Goal: Information Seeking & Learning: Check status

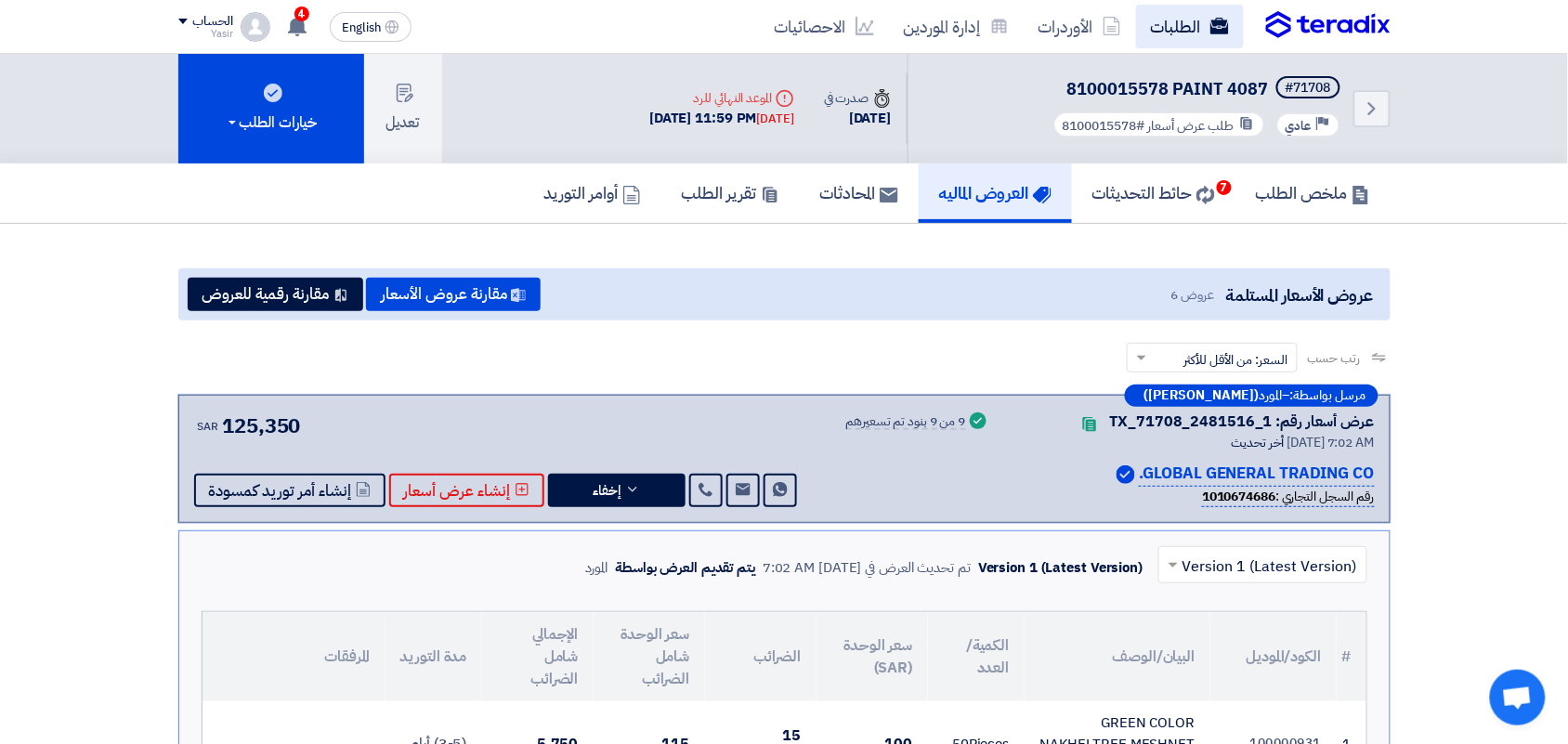
click at [1177, 25] on link "الطلبات" at bounding box center [1190, 27] width 107 height 43
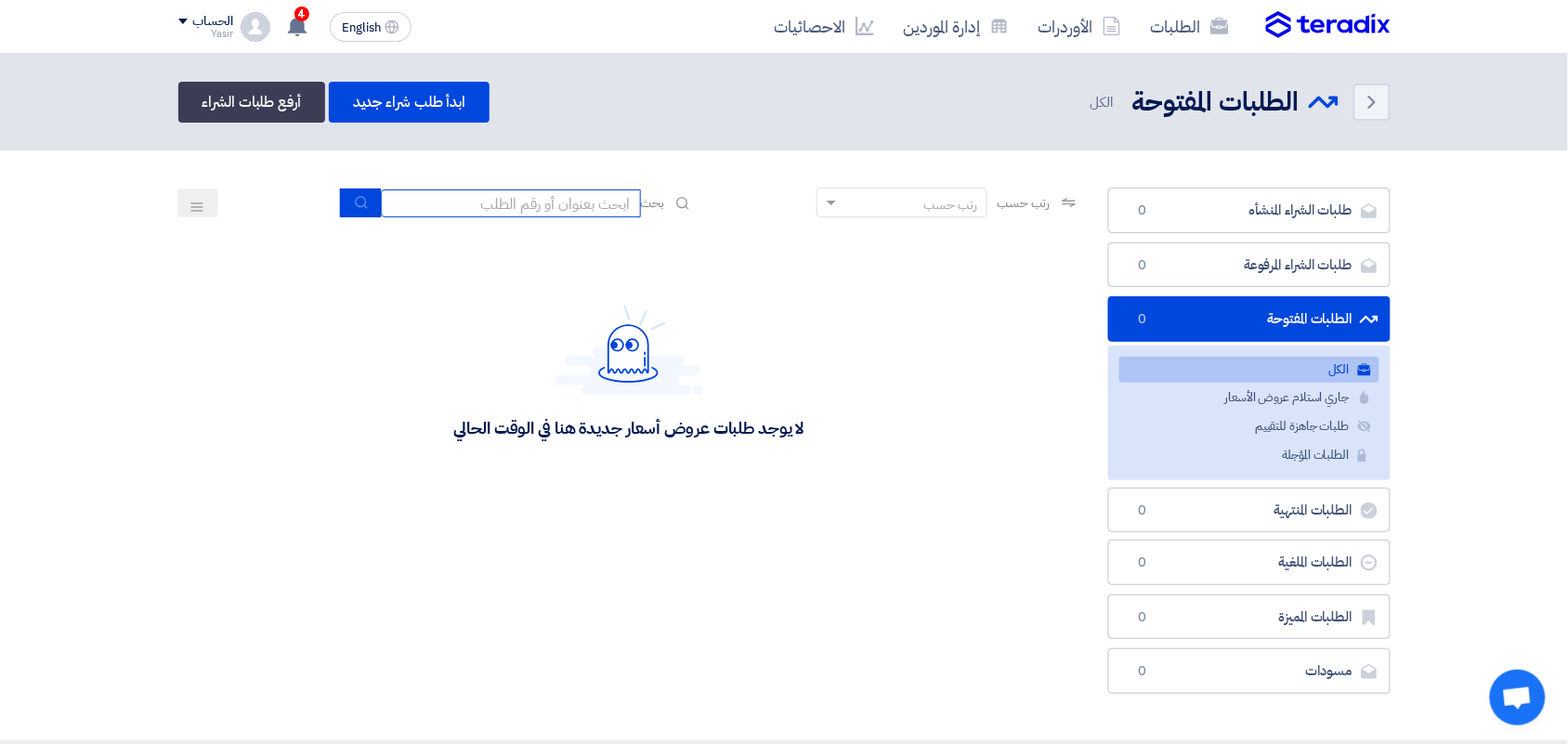
click at [527, 195] on input at bounding box center [511, 203] width 260 height 28
type input "8100015796"
click at [361, 204] on icon "submit" at bounding box center [361, 202] width 15 height 15
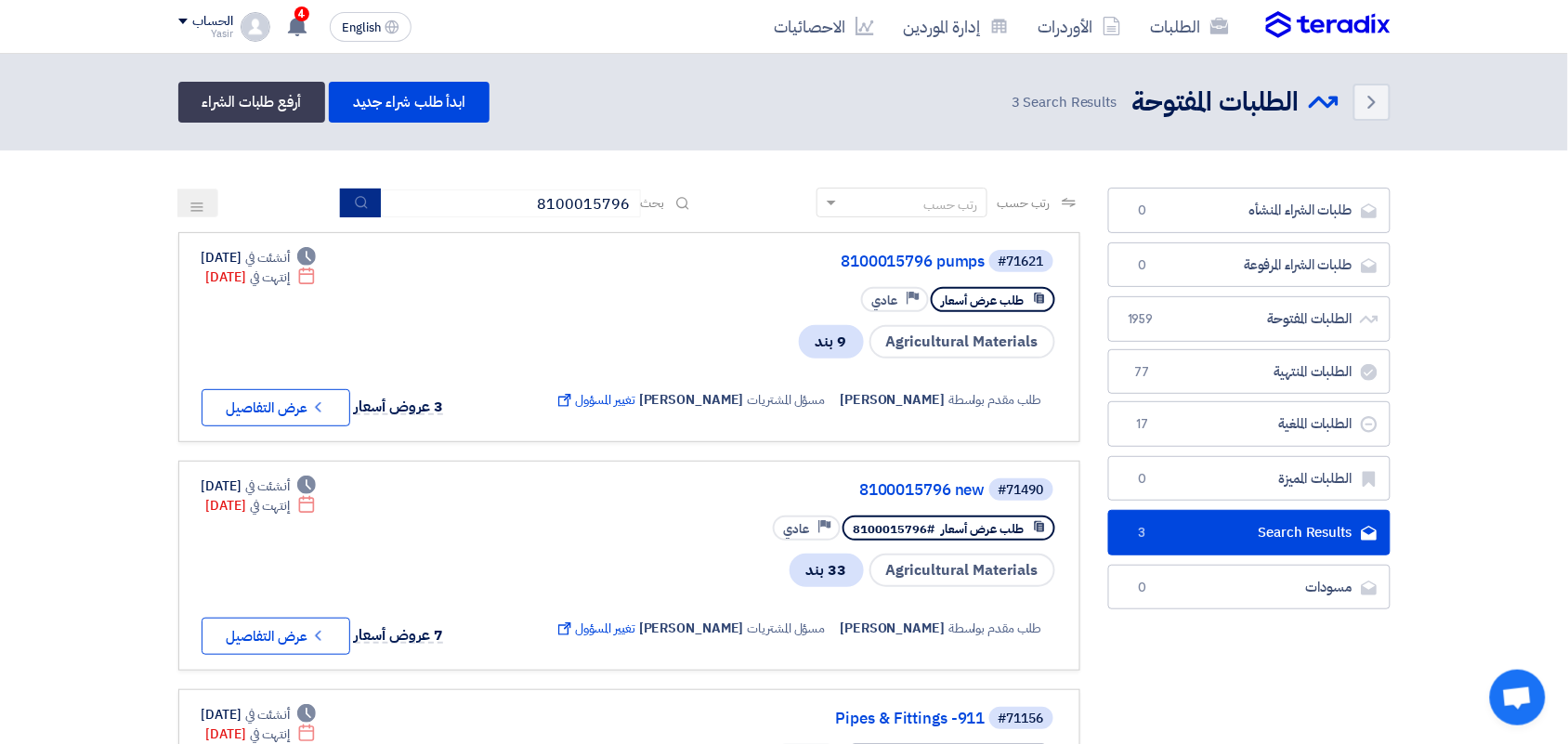
click at [354, 201] on icon "submit" at bounding box center [361, 202] width 15 height 15
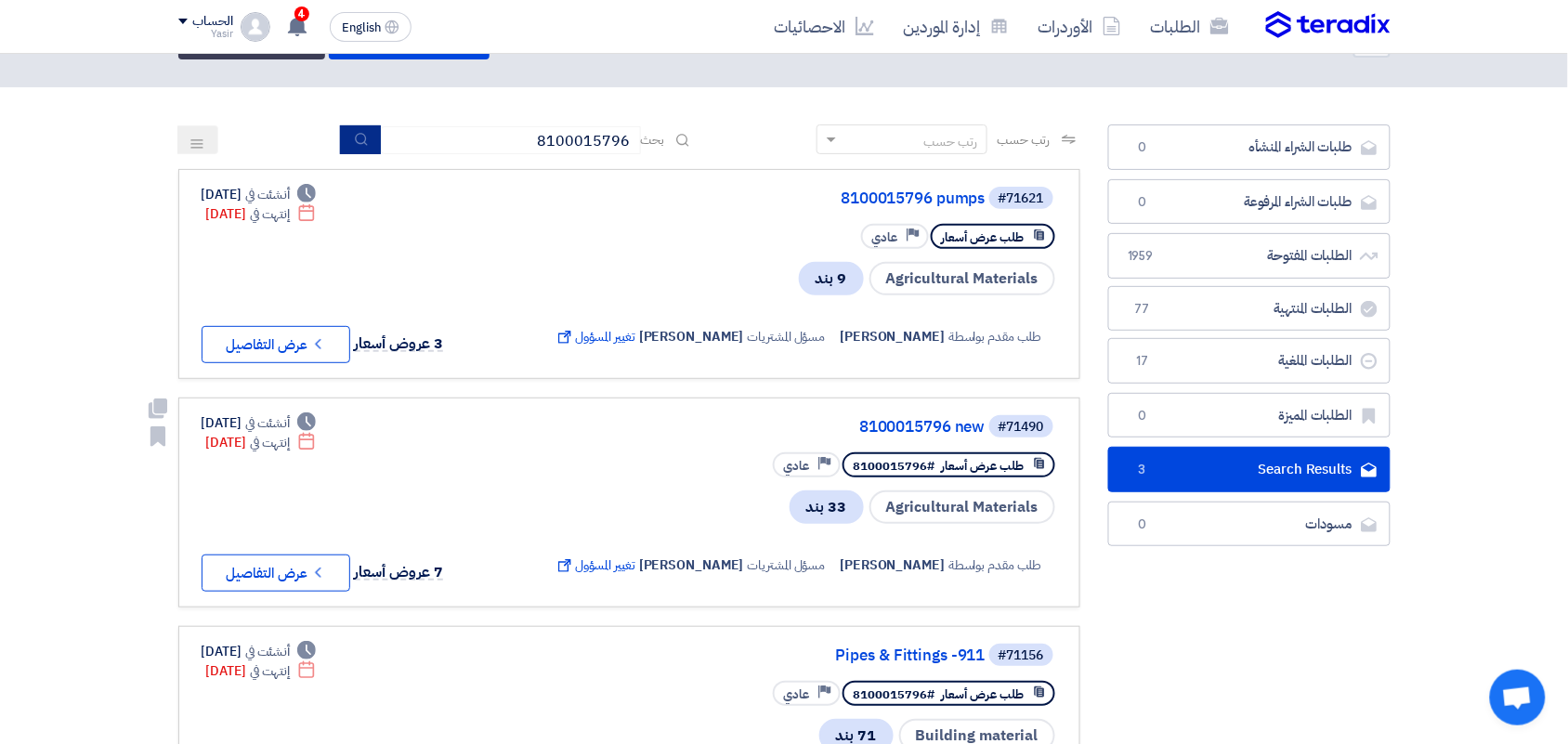
scroll to position [116, 0]
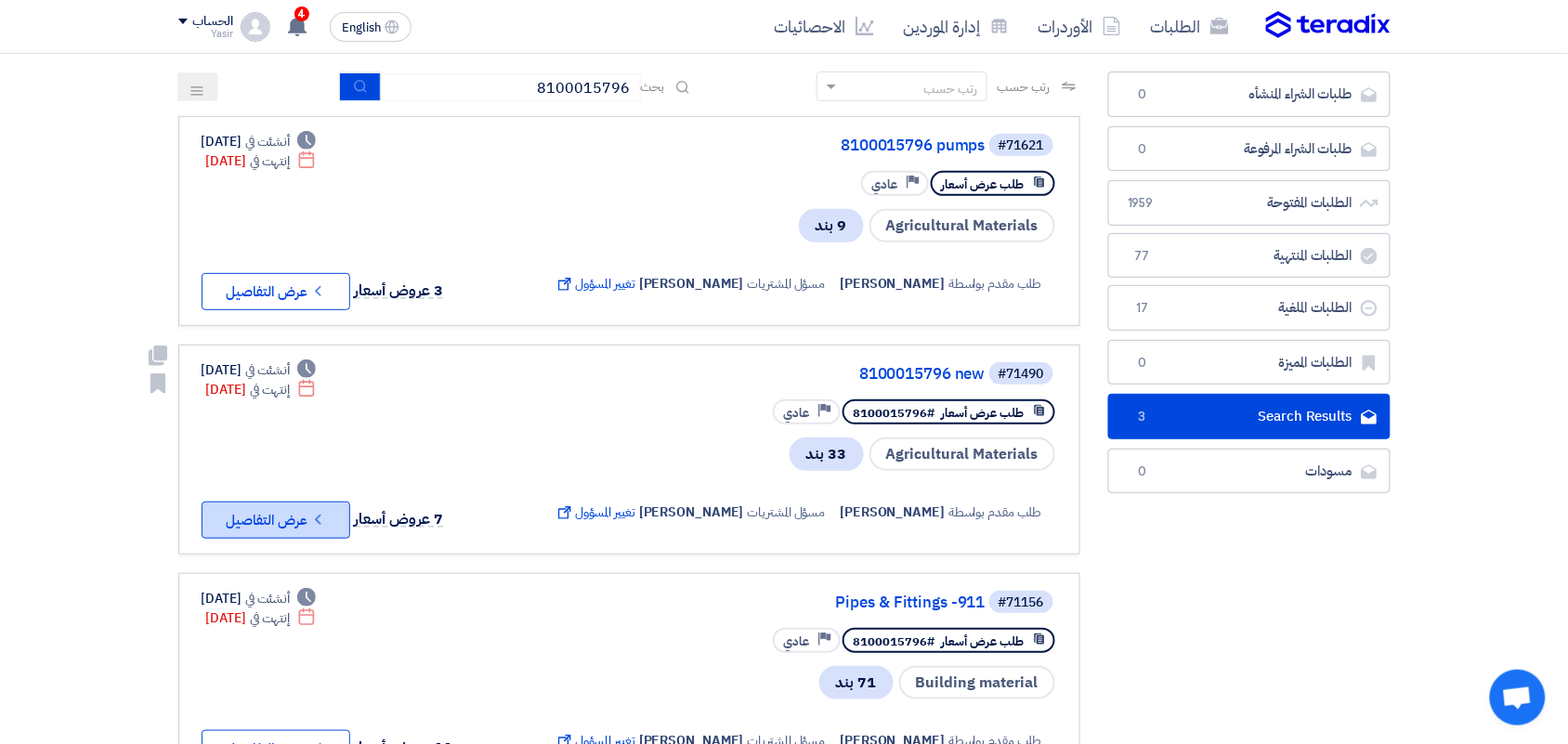
click at [311, 511] on icon "Check details" at bounding box center [318, 520] width 18 height 18
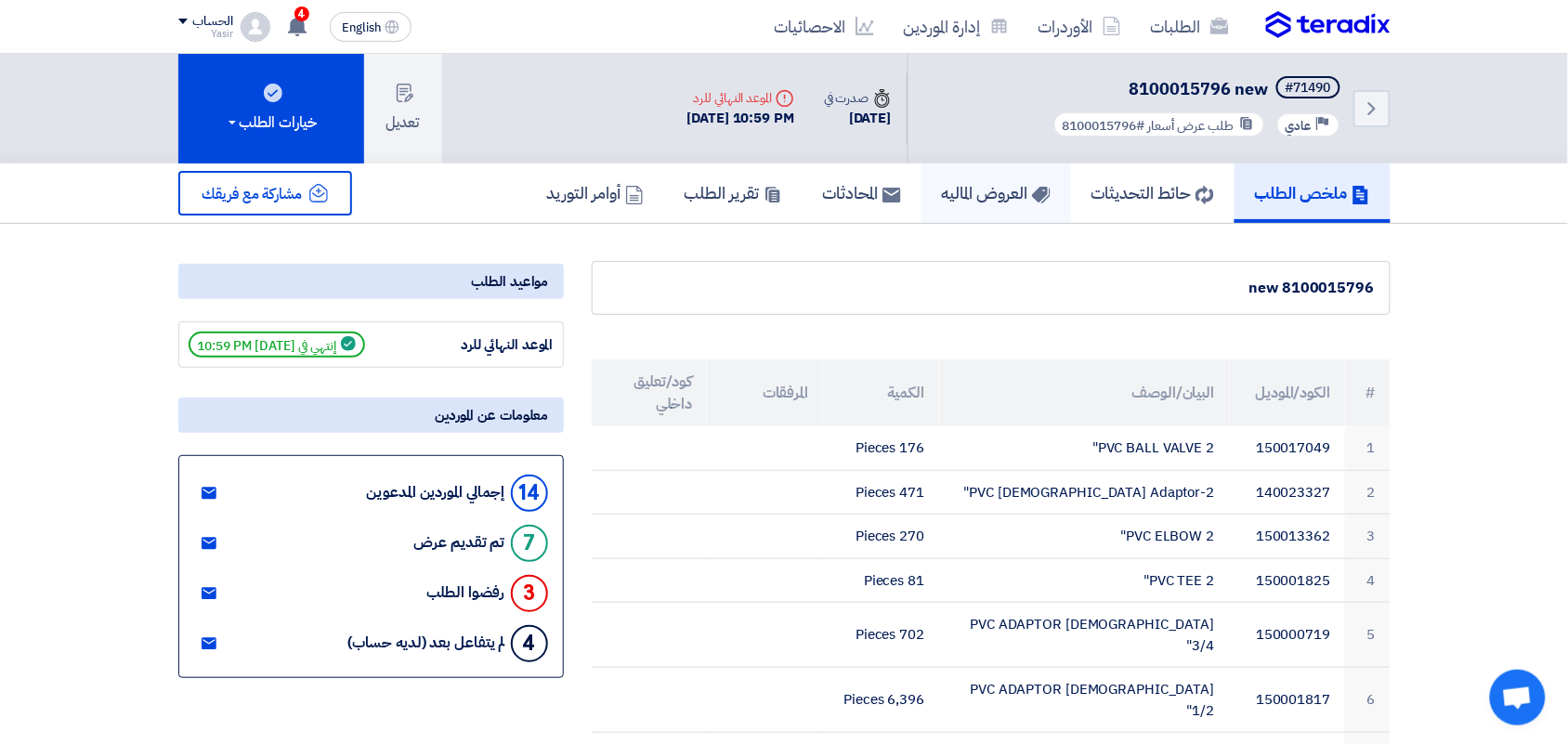
click at [979, 186] on h5 "العروض الماليه" at bounding box center [996, 193] width 108 height 22
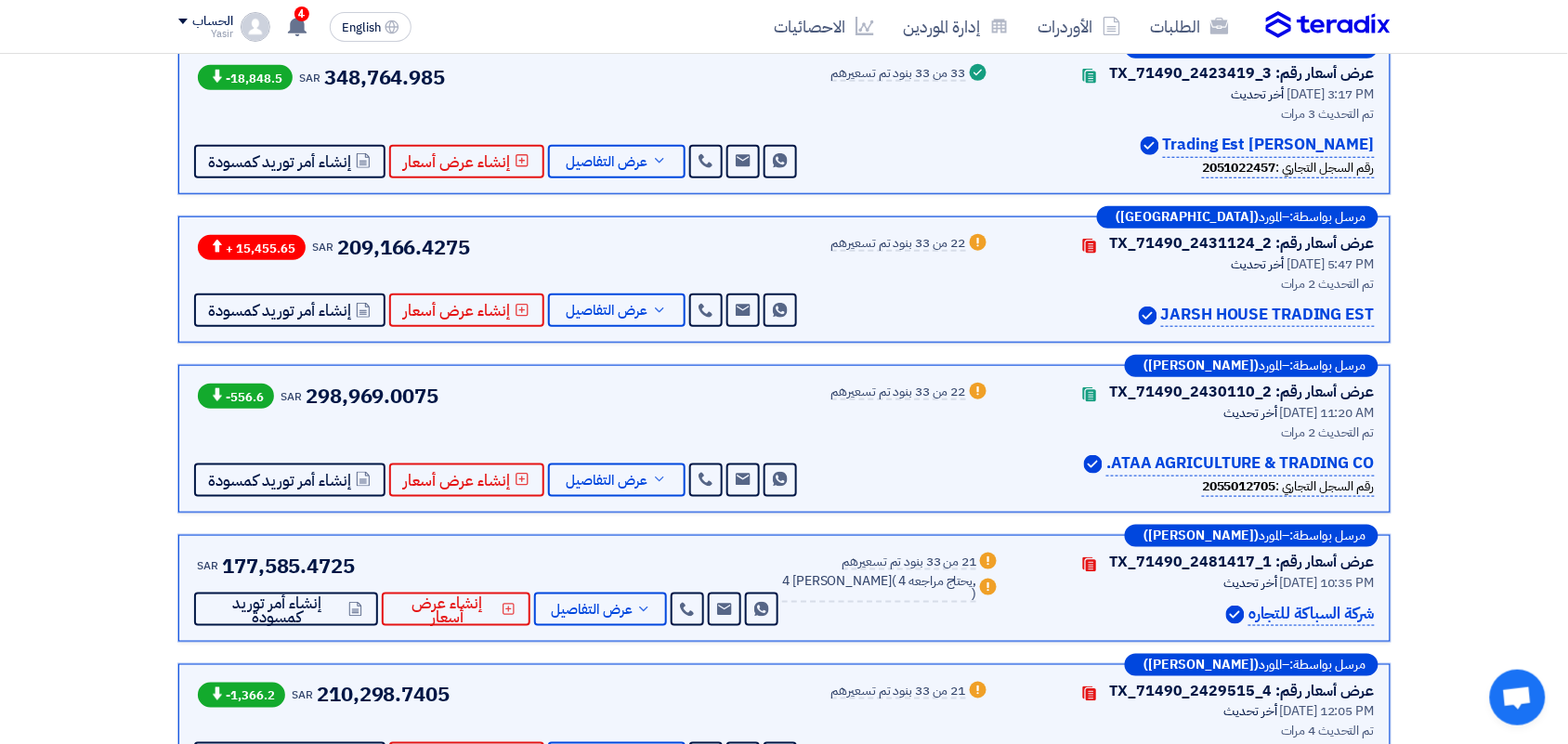
scroll to position [580, 0]
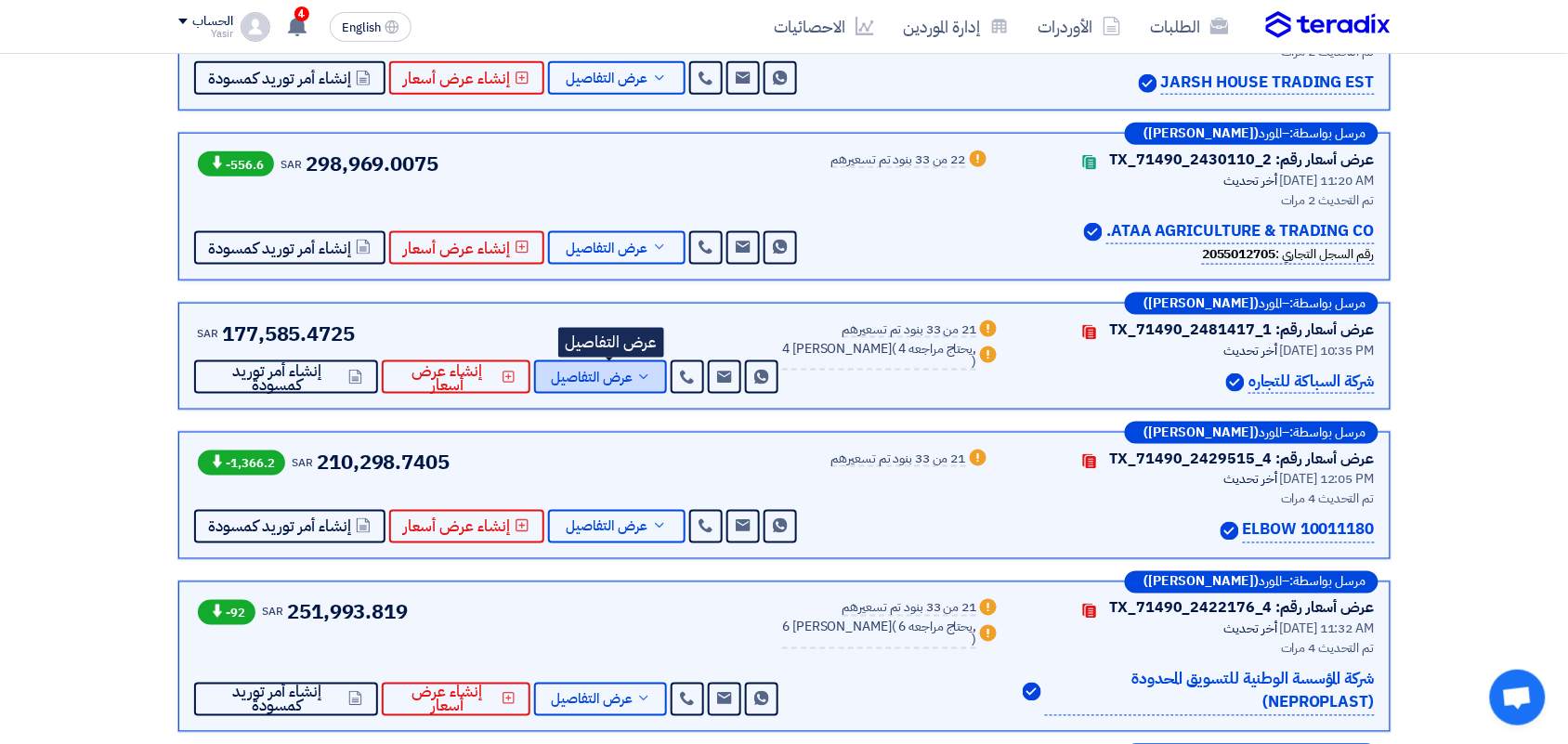
click at [616, 382] on span "عرض التفاصيل" at bounding box center [591, 377] width 82 height 14
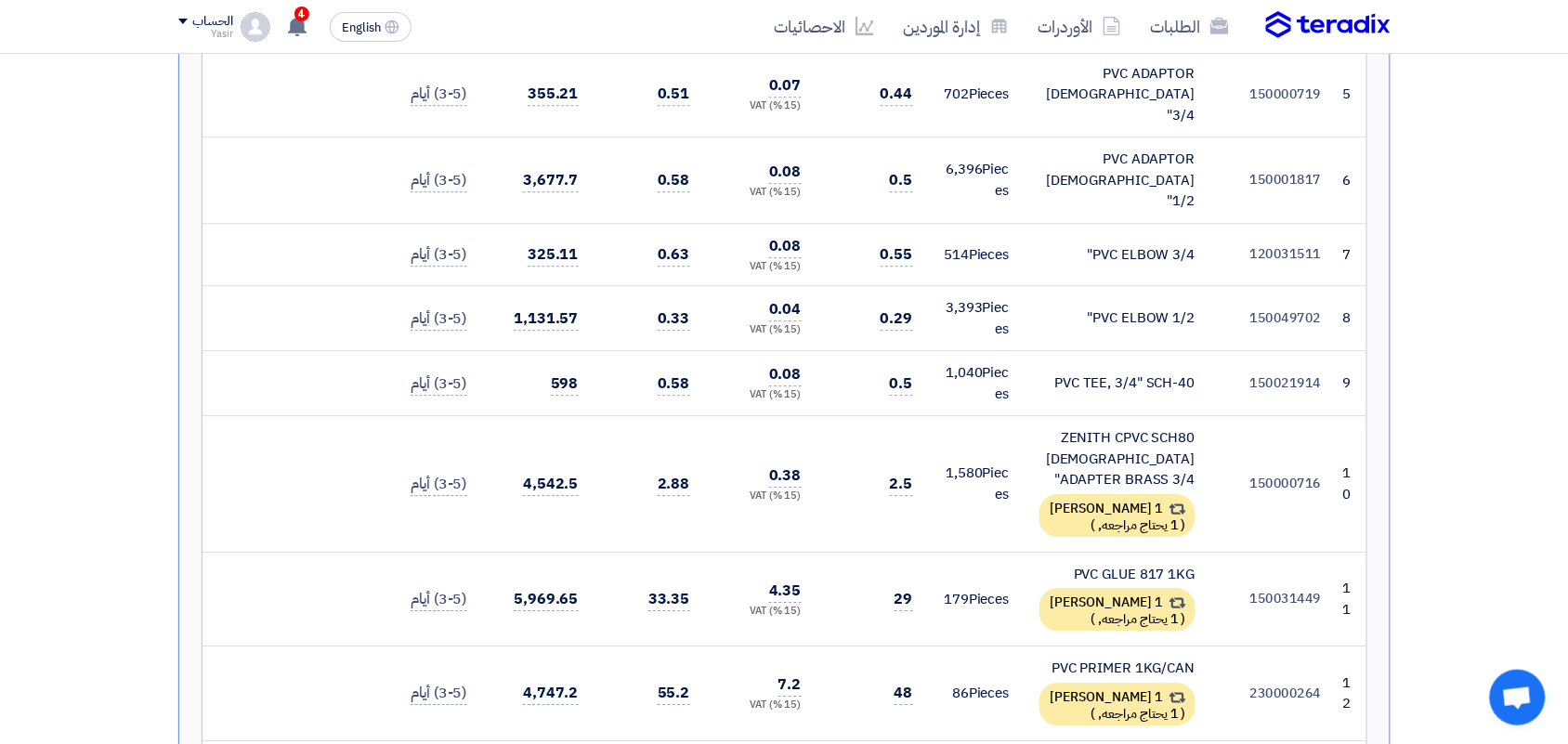
scroll to position [1393, 0]
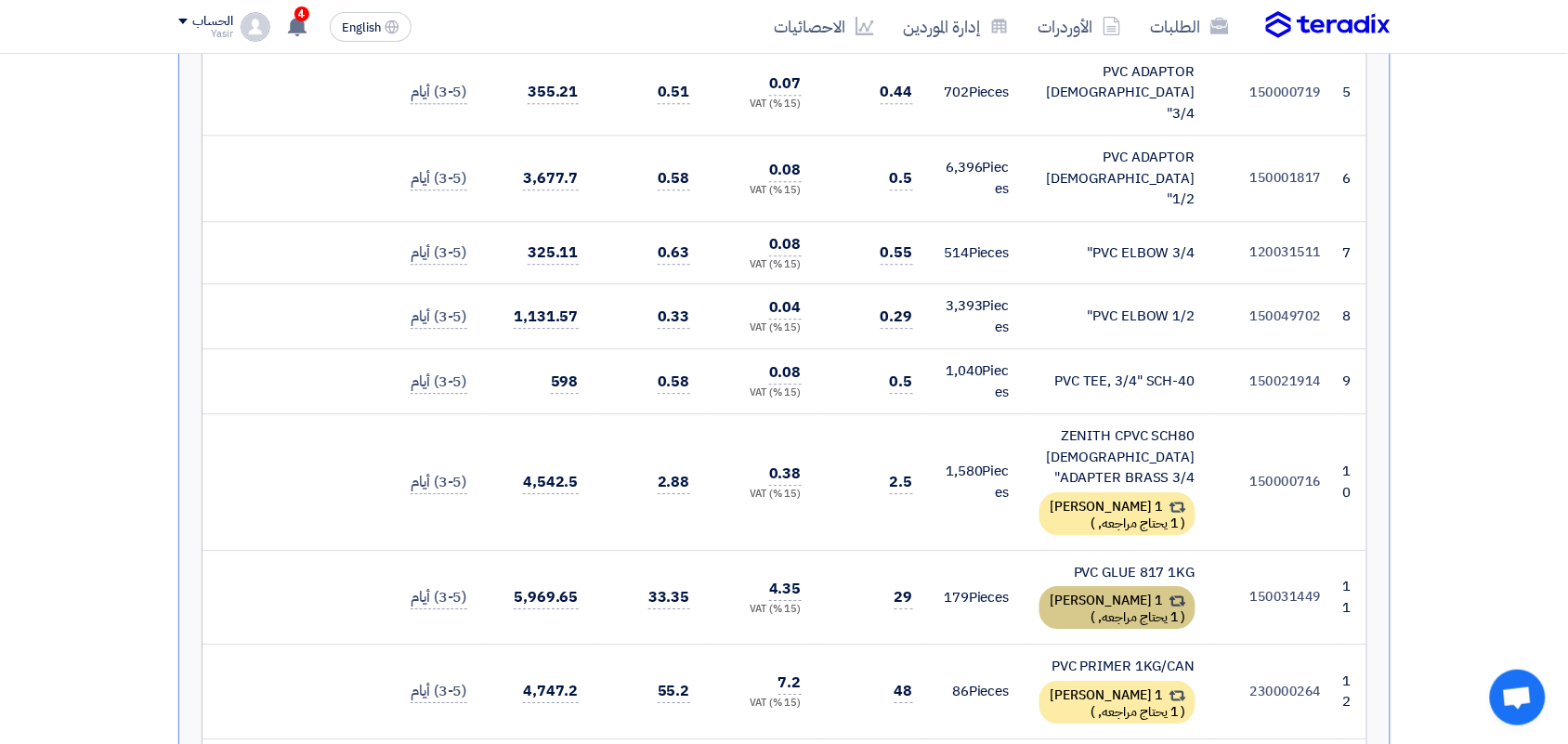
click at [1102, 586] on div "1 [PERSON_NAME] ( 1 يحتاج مراجعه, )" at bounding box center [1118, 607] width 156 height 42
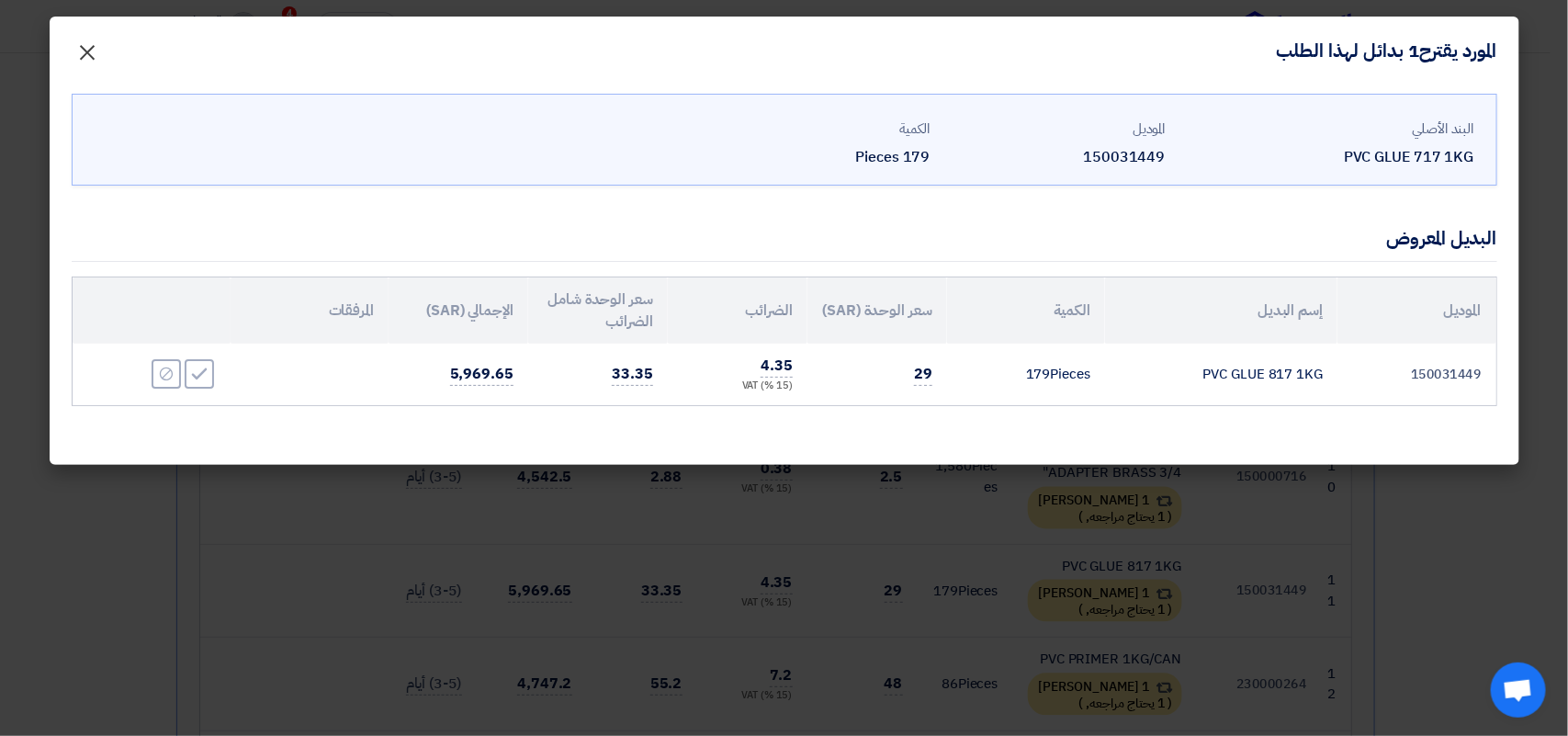
click at [80, 57] on span "×" at bounding box center [88, 52] width 22 height 56
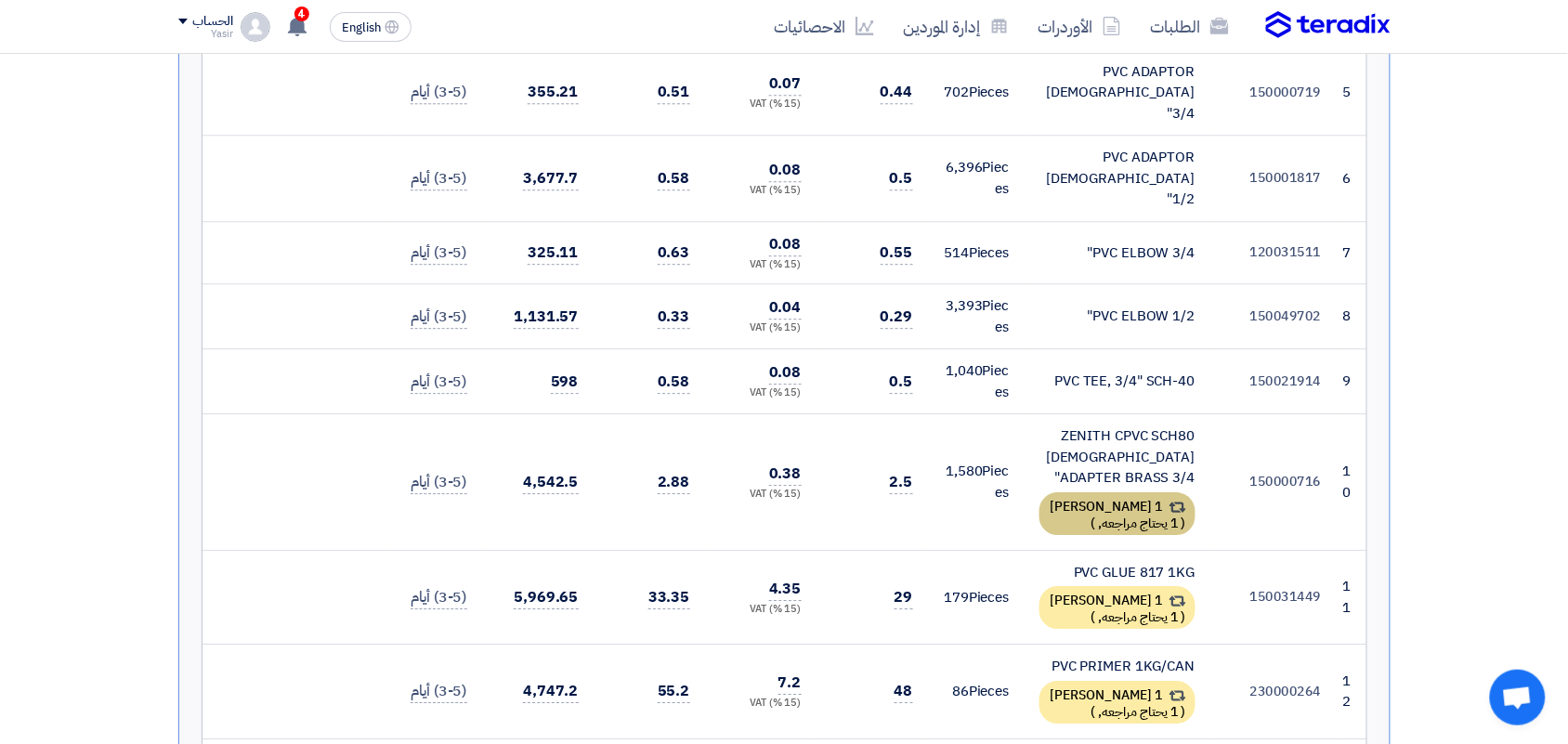
click at [1122, 493] on div "1 [PERSON_NAME] ( 1 يحتاج مراجعه, )" at bounding box center [1118, 513] width 156 height 42
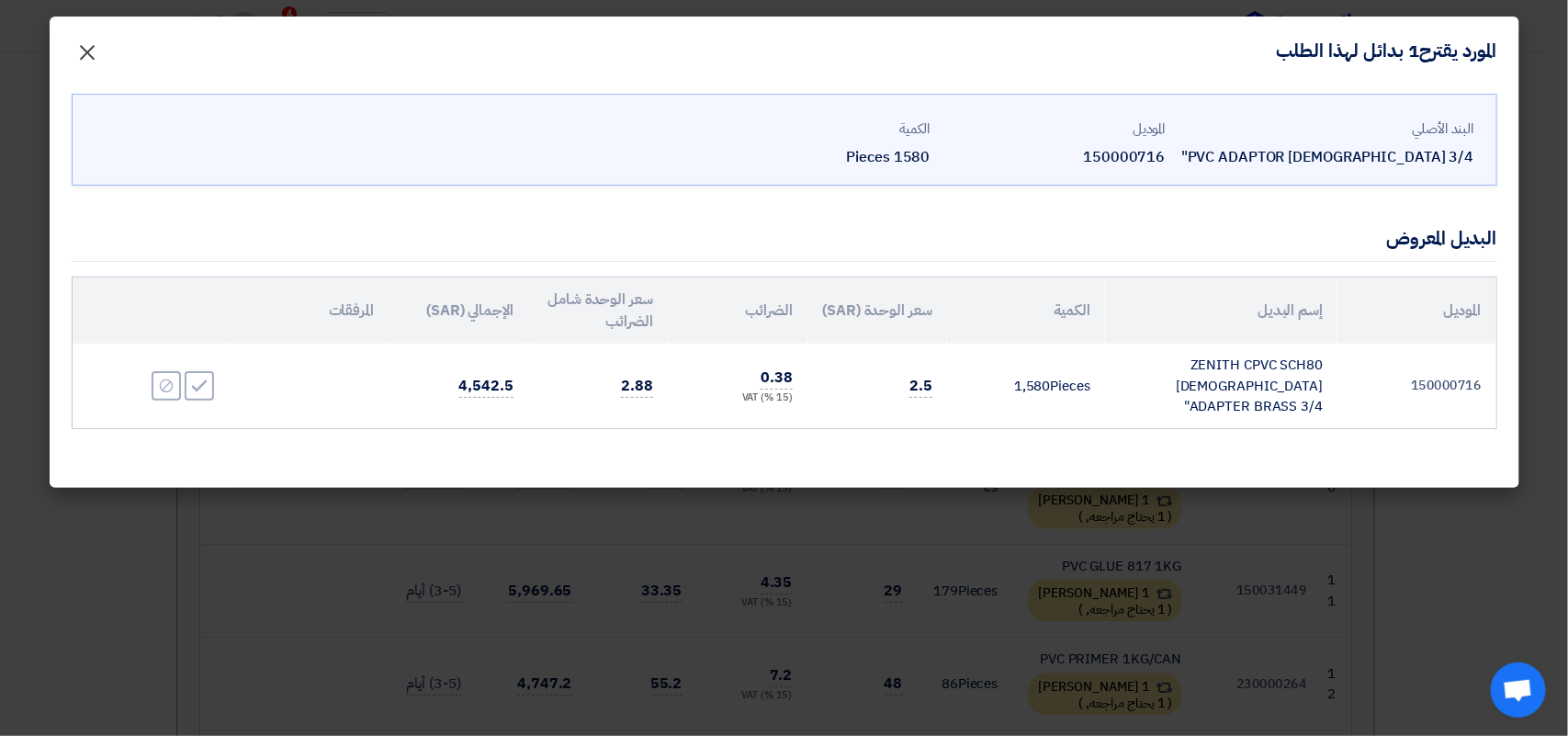
click at [85, 49] on span "×" at bounding box center [88, 52] width 22 height 56
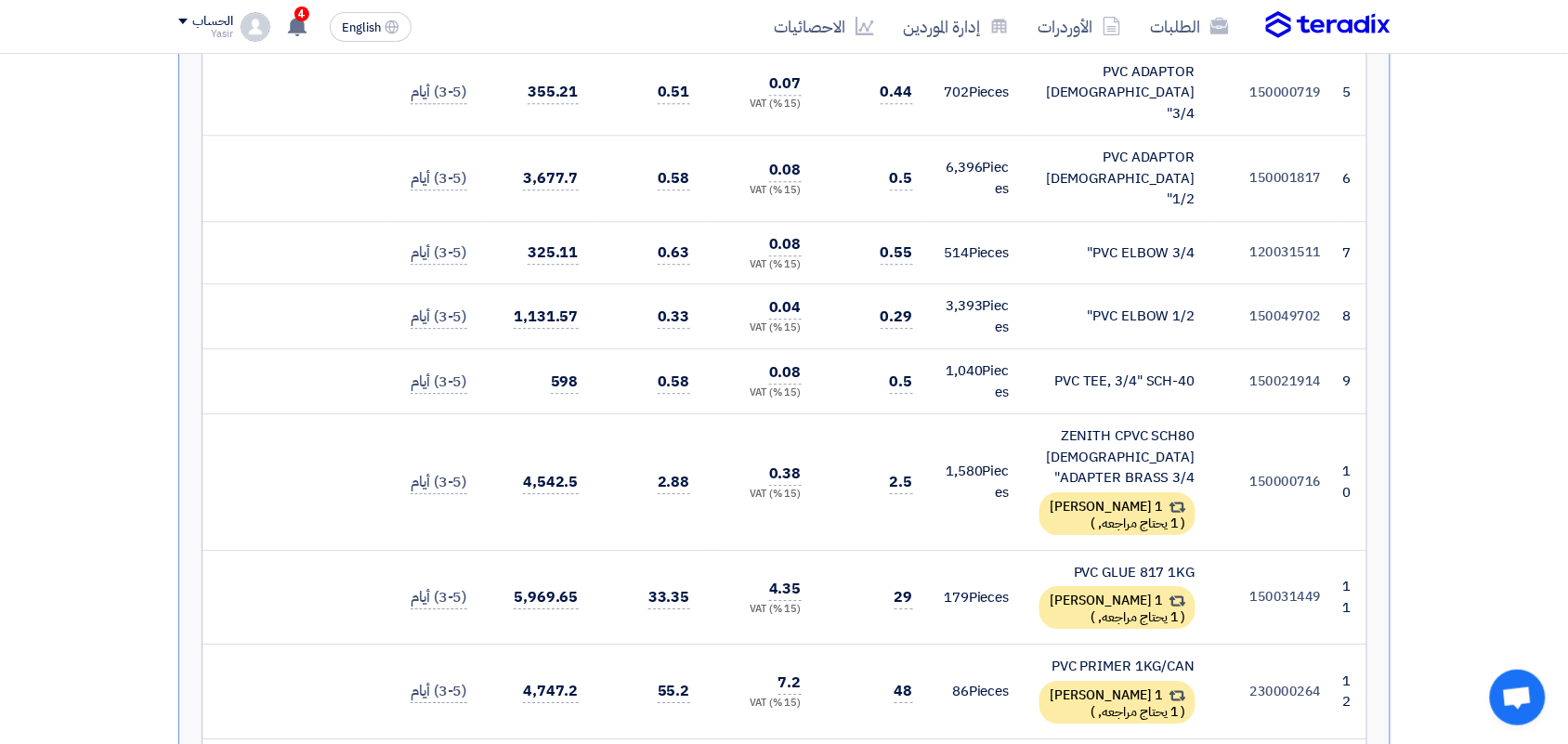
drag, startPoint x: 1323, startPoint y: 532, endPoint x: 1242, endPoint y: 541, distance: 81.5
click at [1242, 550] on td "150031449" at bounding box center [1273, 597] width 126 height 95
copy td "150031449"
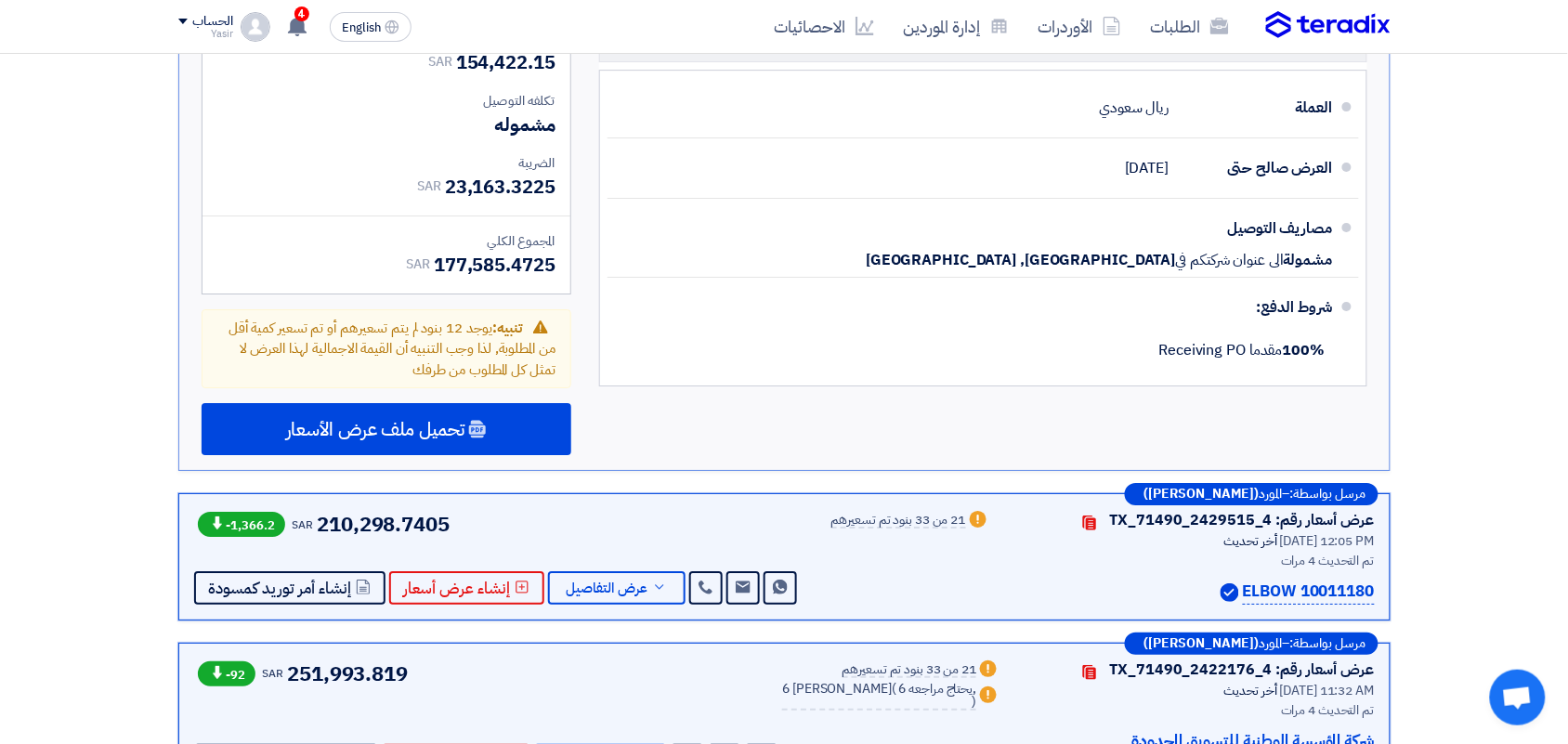
scroll to position [4065, 0]
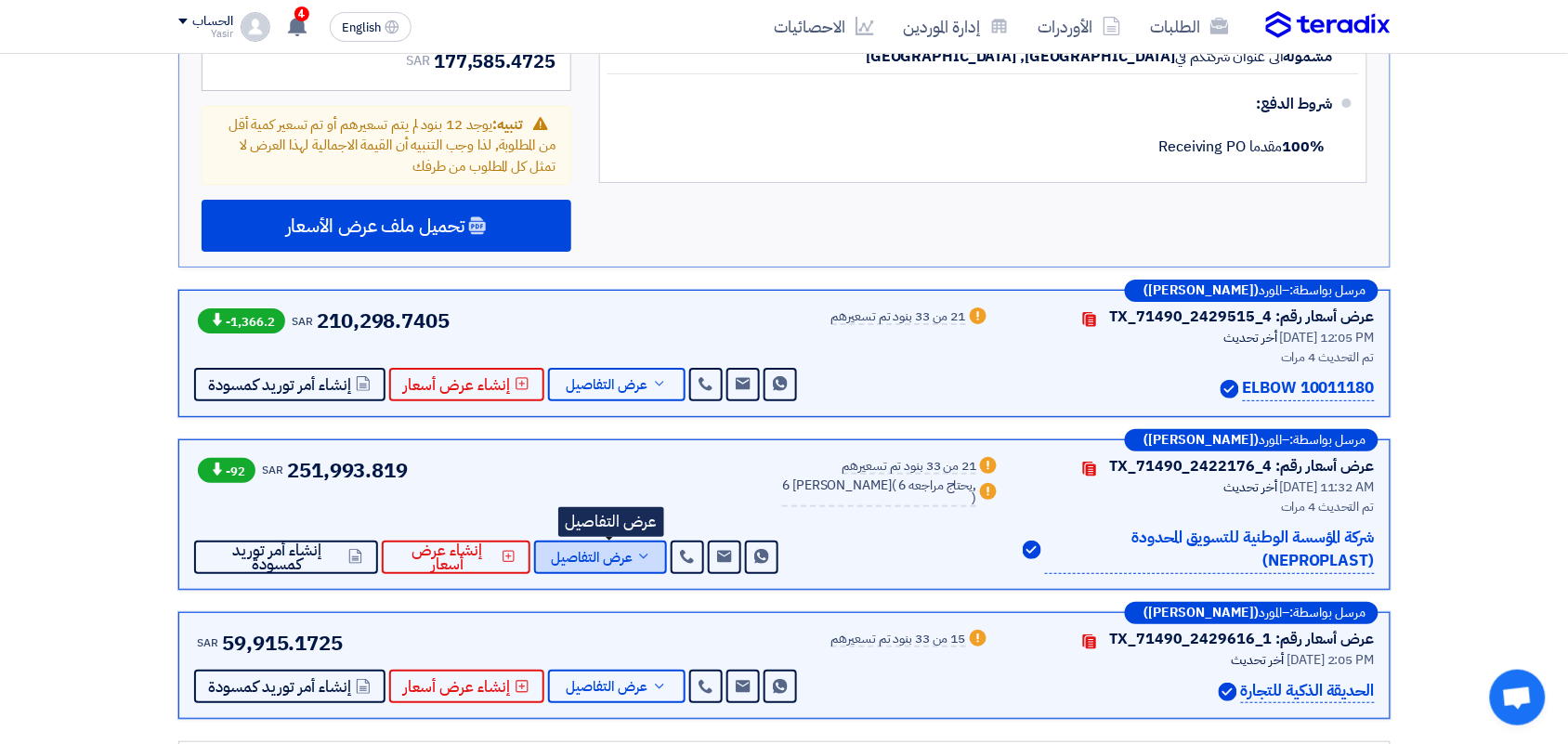
click at [609, 551] on span "عرض التفاصيل" at bounding box center [591, 558] width 82 height 14
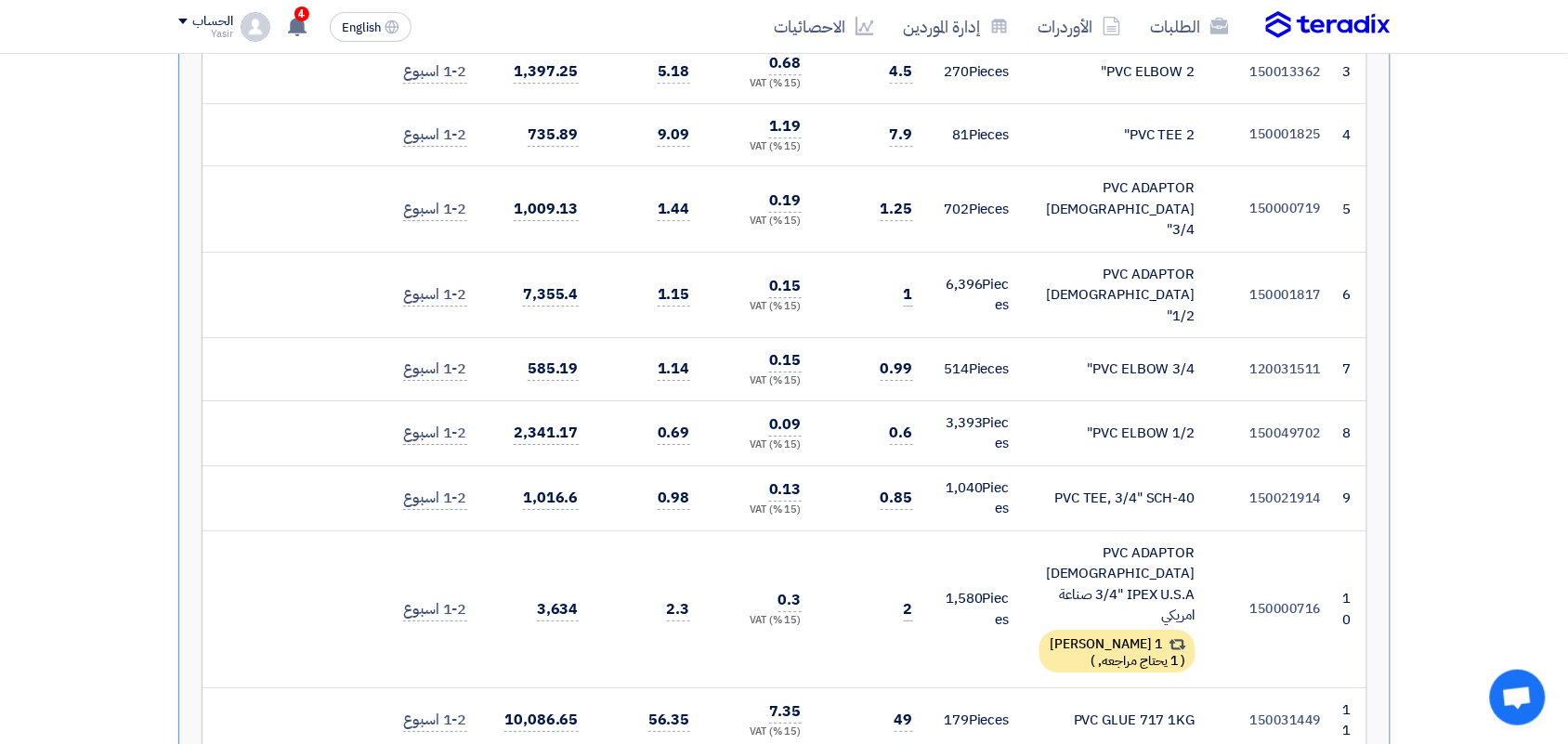
scroll to position [1393, 0]
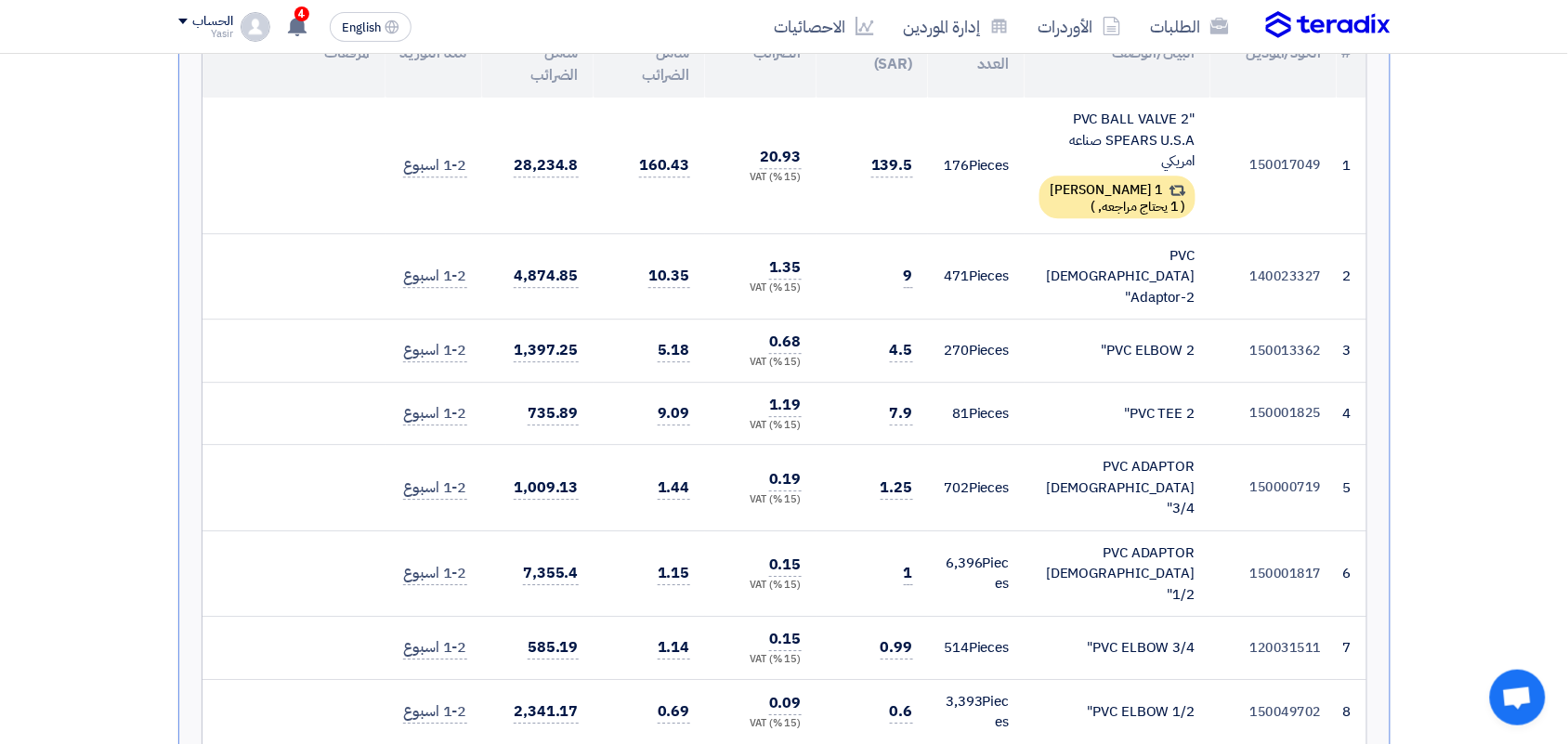
drag, startPoint x: 974, startPoint y: 346, endPoint x: 515, endPoint y: 303, distance: 461.0
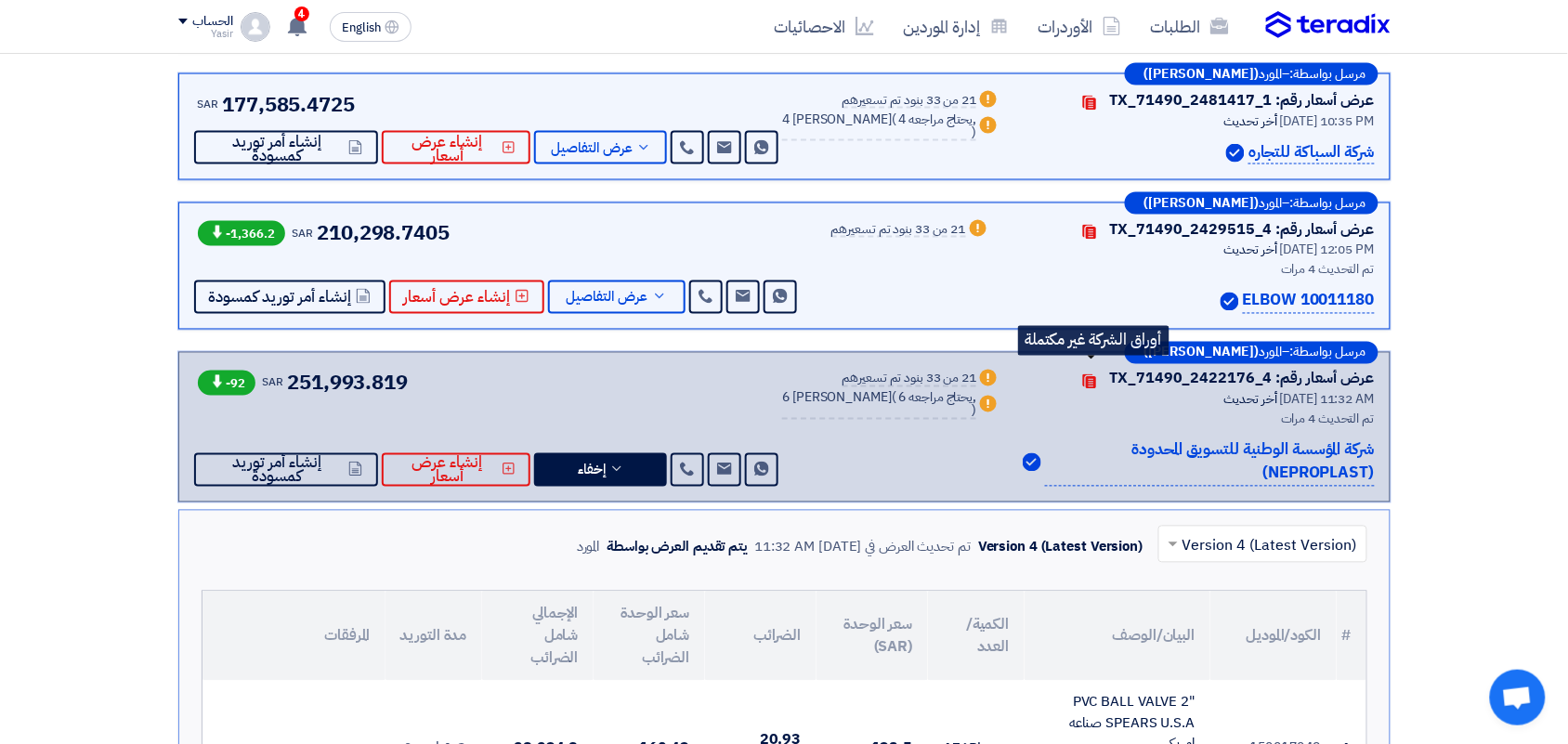
scroll to position [697, 0]
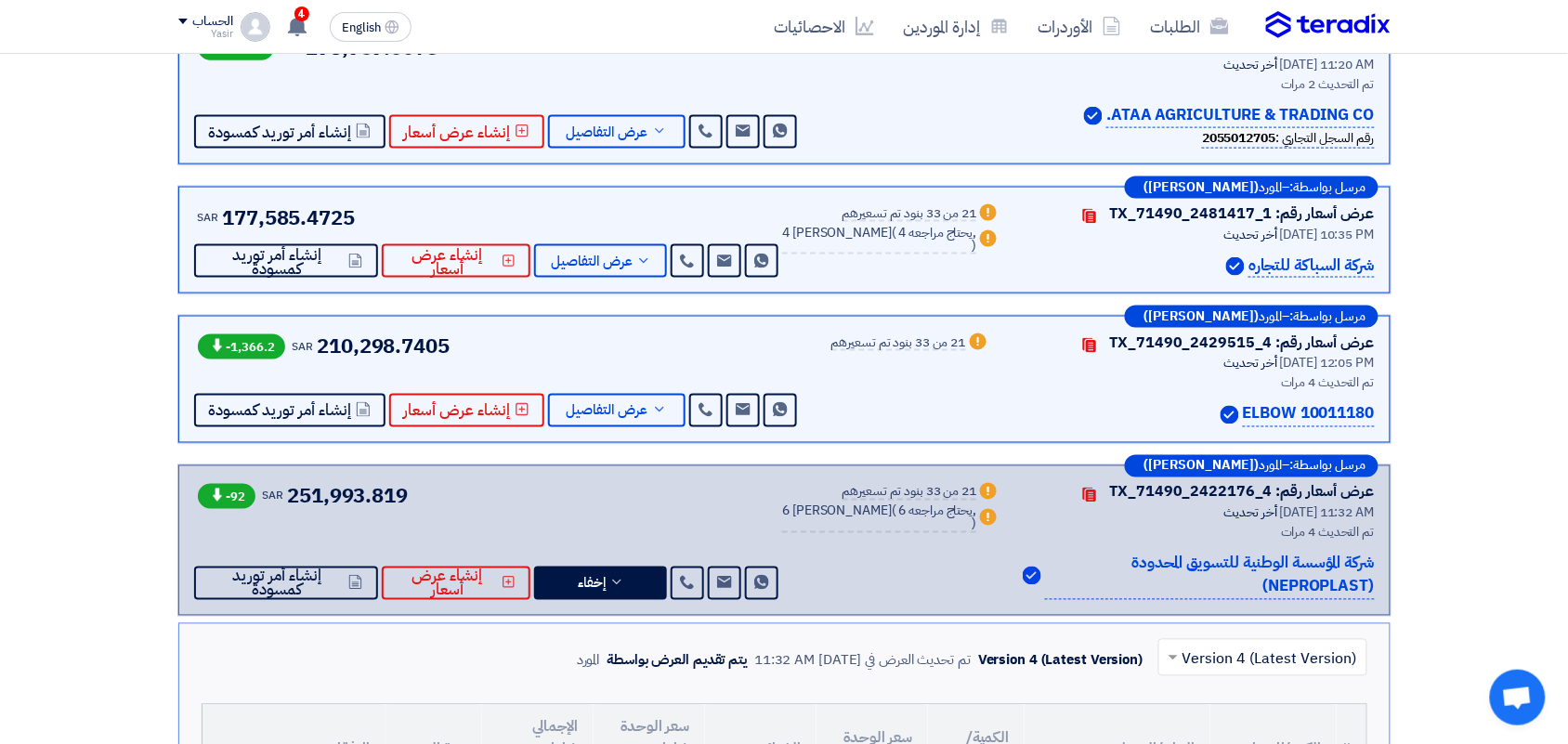
click at [1268, 258] on p "شركة السباكة للتجاره" at bounding box center [1311, 265] width 125 height 25
click at [611, 255] on span "عرض التفاصيل" at bounding box center [591, 261] width 82 height 14
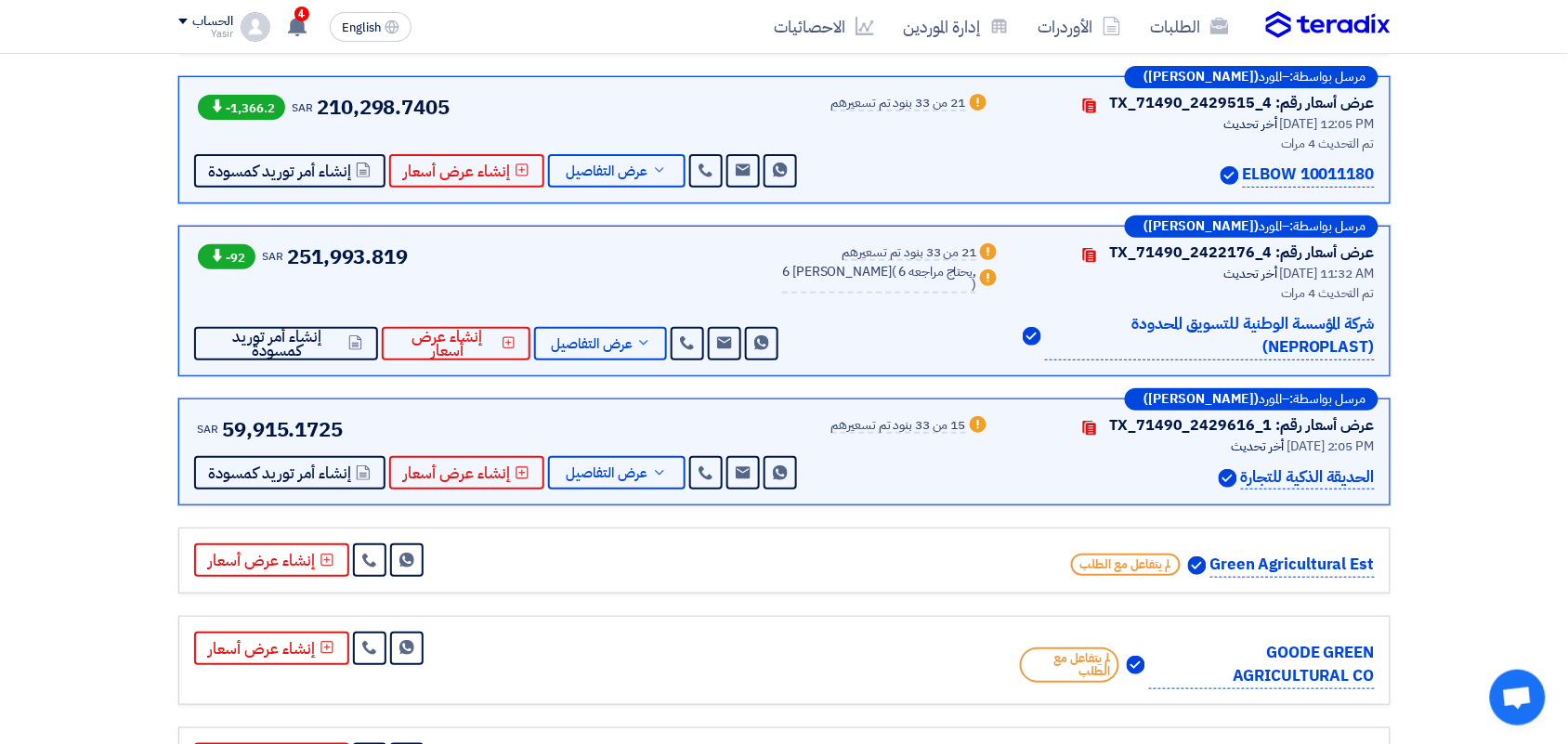
scroll to position [4296, 0]
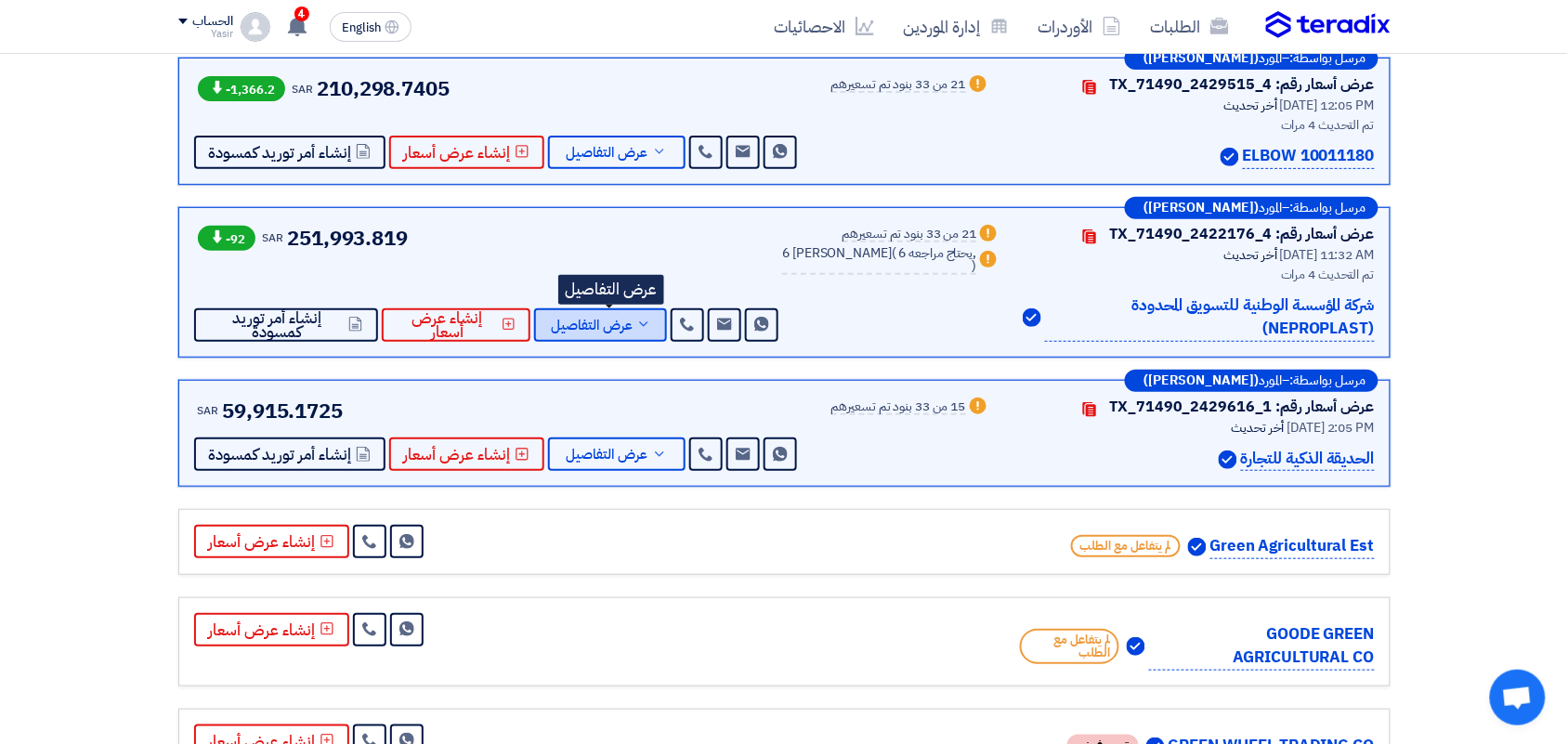
click at [620, 318] on span "عرض التفاصيل" at bounding box center [591, 325] width 82 height 14
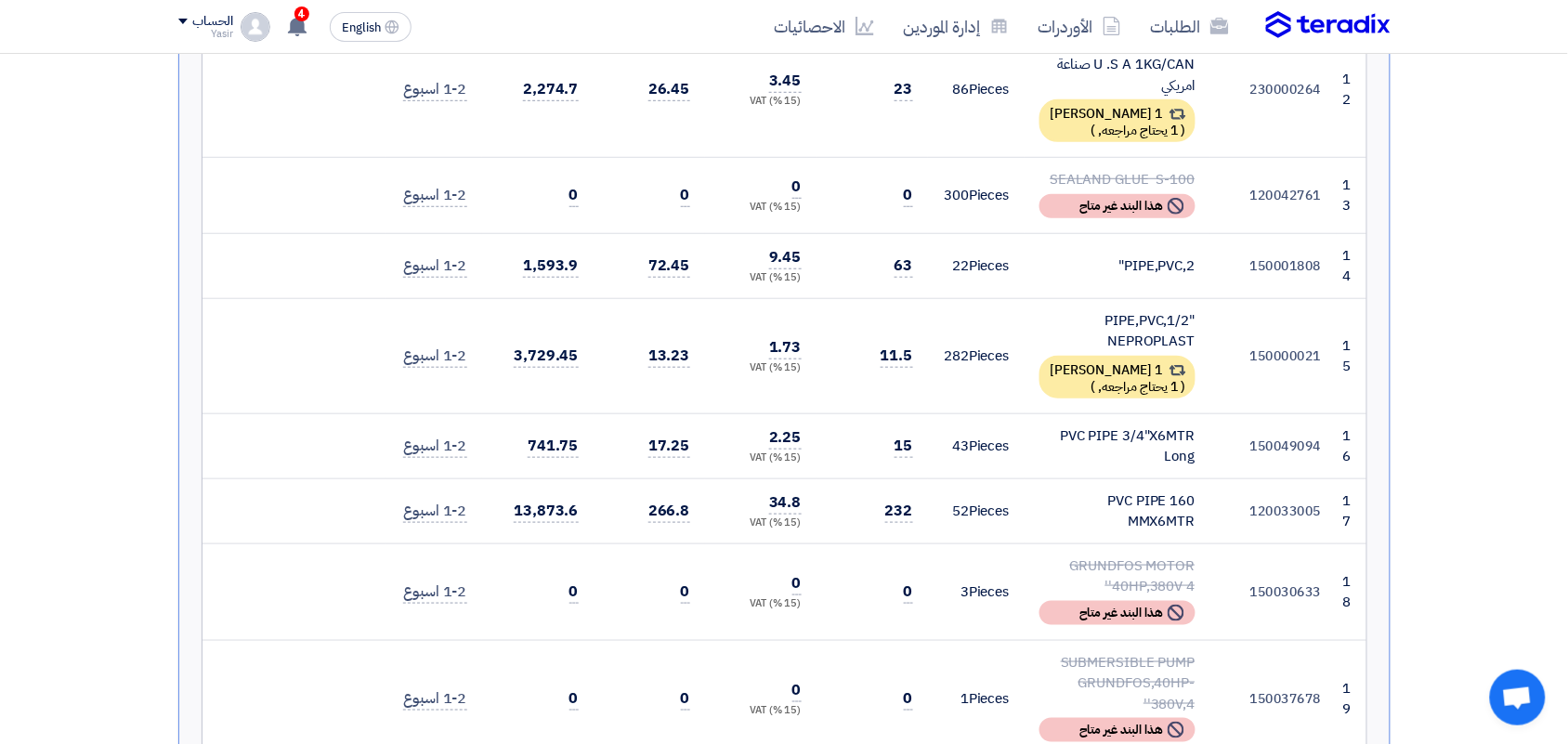
scroll to position [2418, 0]
